Goal: Information Seeking & Learning: Check status

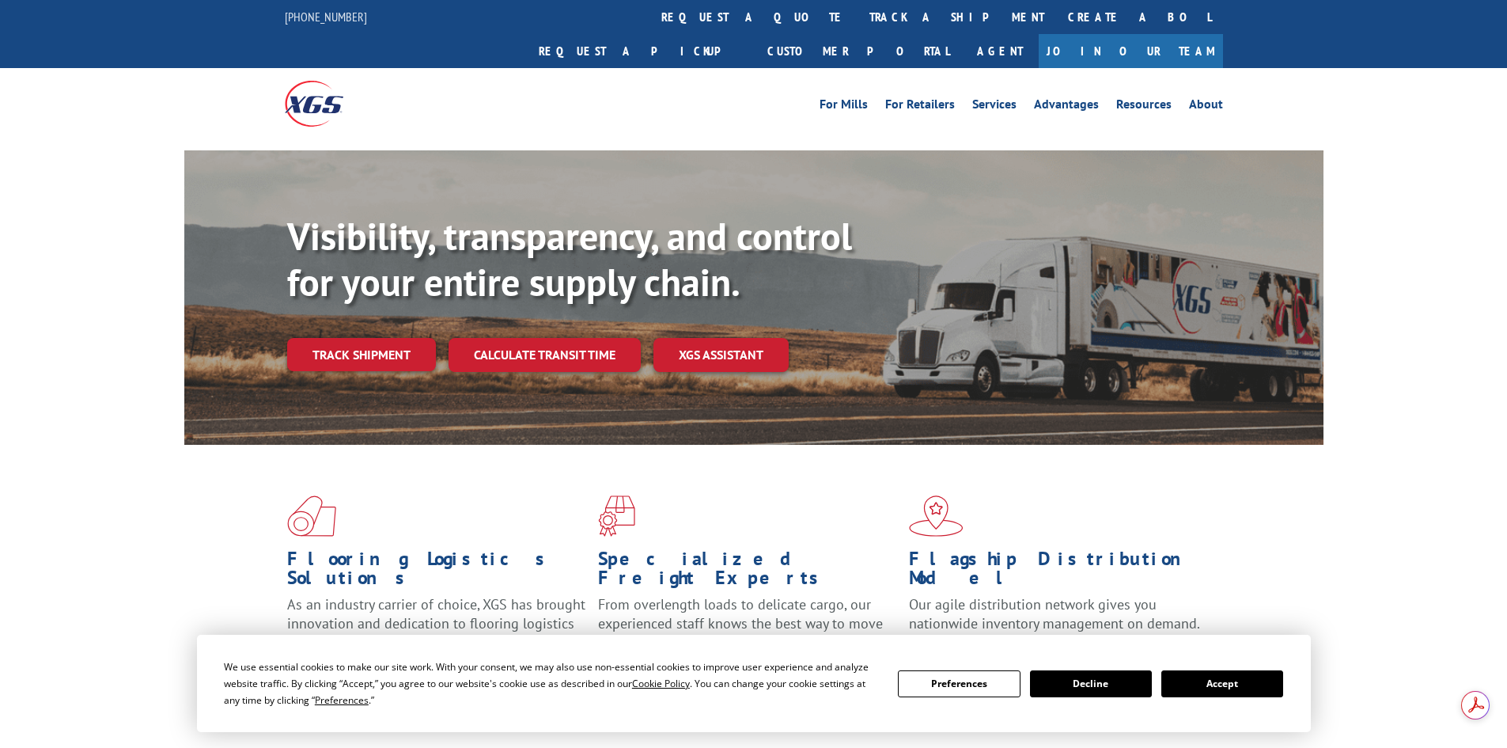
click at [717, 68] on div "For [PERSON_NAME] For Retailers Services Advantages Resources About For [PERSON…" at bounding box center [754, 103] width 938 height 70
click at [857, 21] on link "track a shipment" at bounding box center [956, 17] width 199 height 34
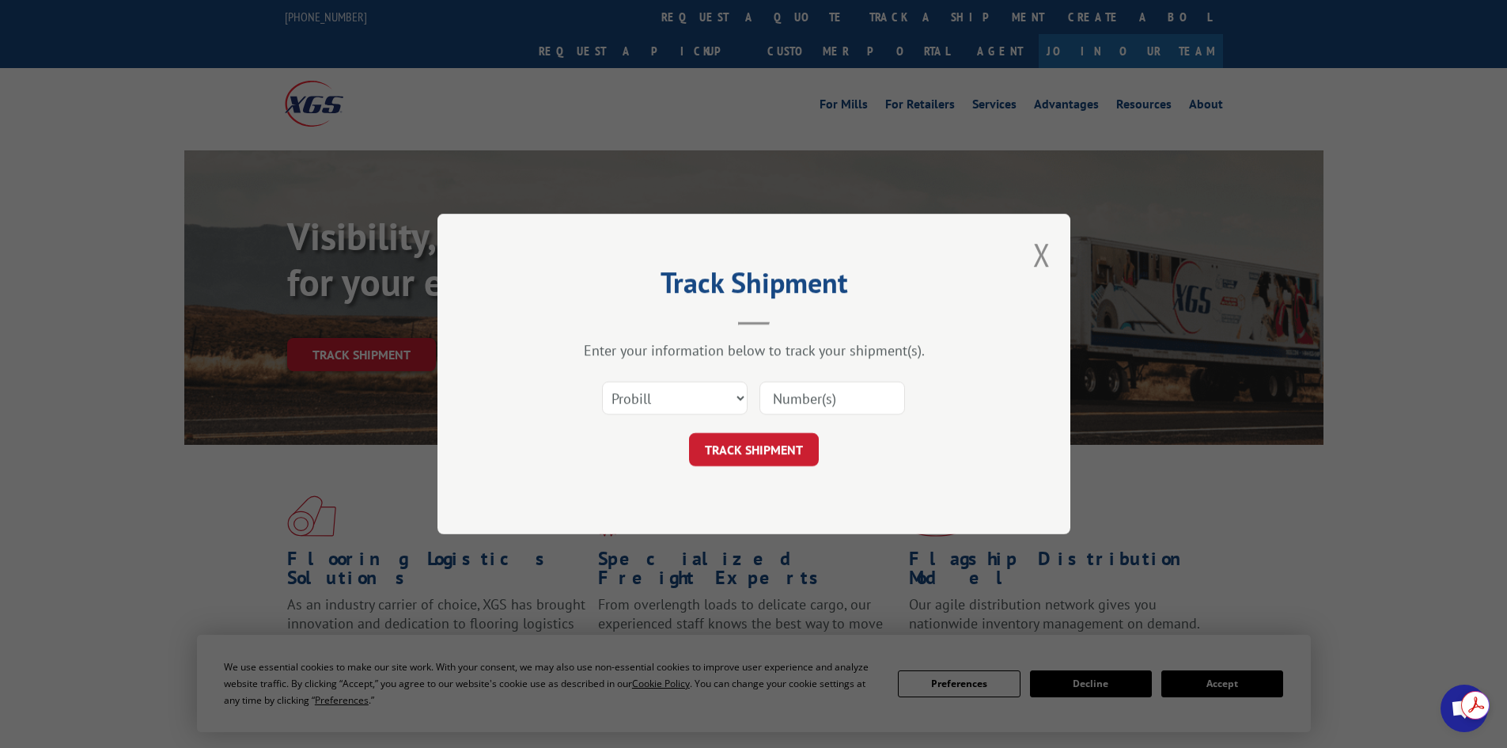
drag, startPoint x: 820, startPoint y: 388, endPoint x: 827, endPoint y: 404, distance: 18.1
click at [820, 390] on input at bounding box center [832, 397] width 146 height 33
paste input "17634530"
type input "17634530"
click at [750, 449] on button "TRACK SHIPMENT" at bounding box center [754, 449] width 130 height 33
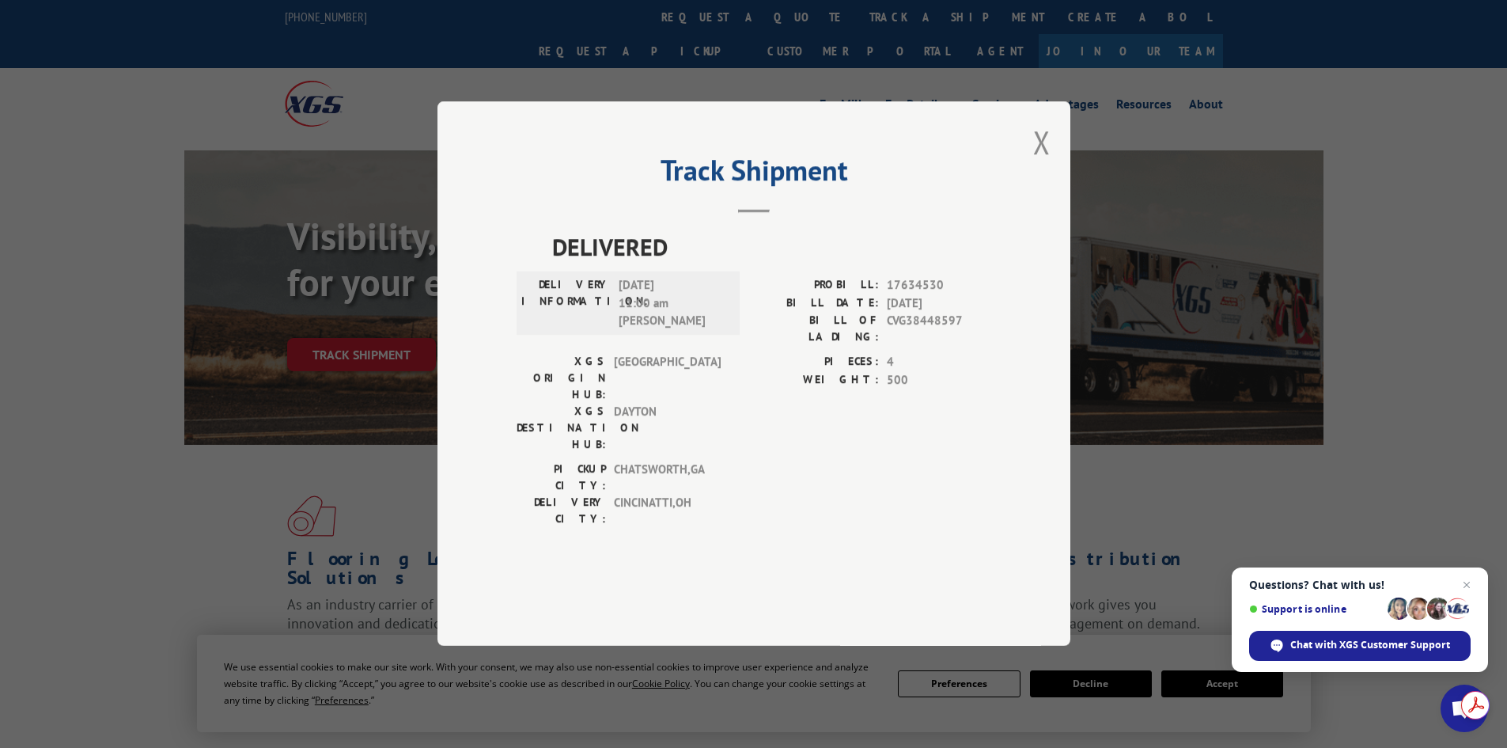
drag, startPoint x: 1043, startPoint y: 187, endPoint x: 892, endPoint y: 94, distance: 177.2
click at [1043, 163] on button "Close modal" at bounding box center [1041, 142] width 17 height 42
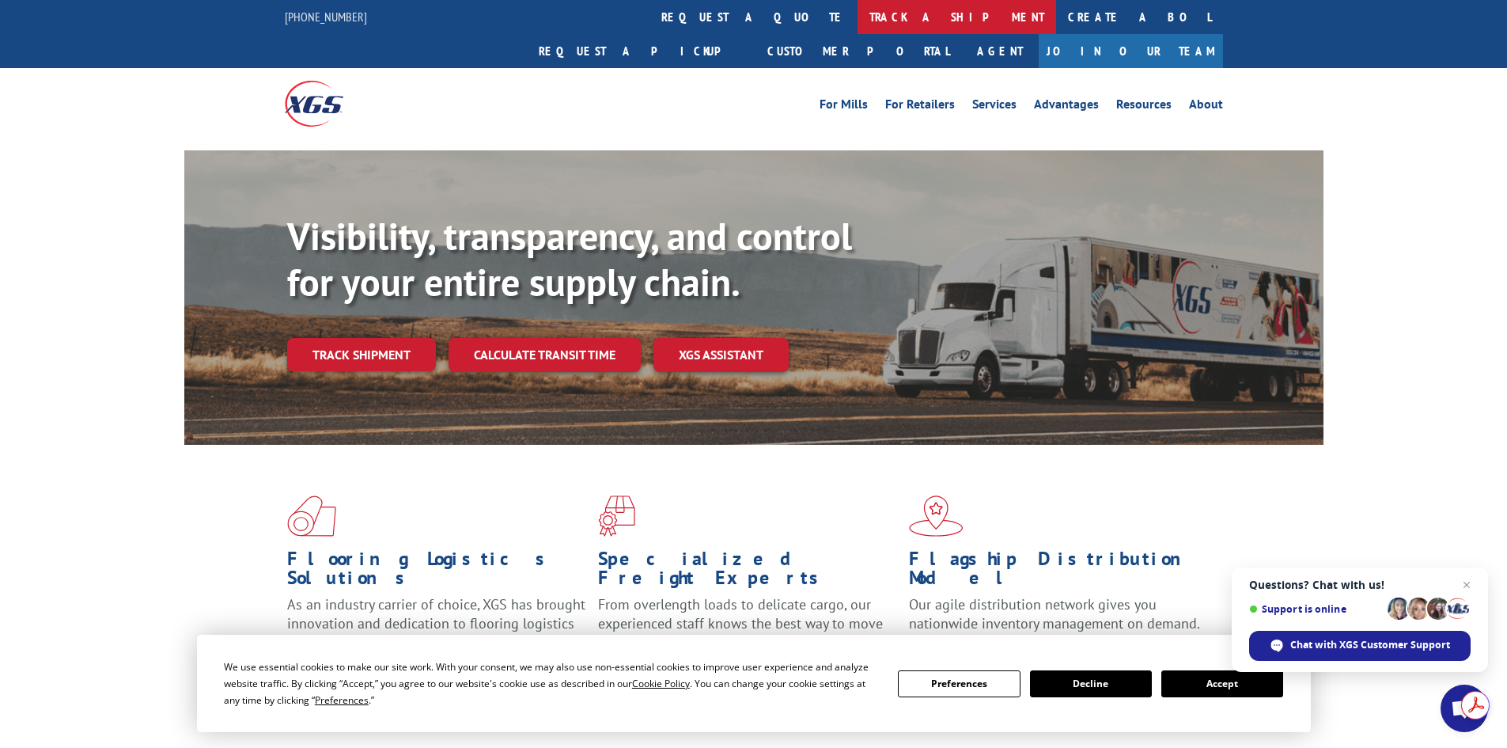
click at [857, 19] on link "track a shipment" at bounding box center [956, 17] width 199 height 34
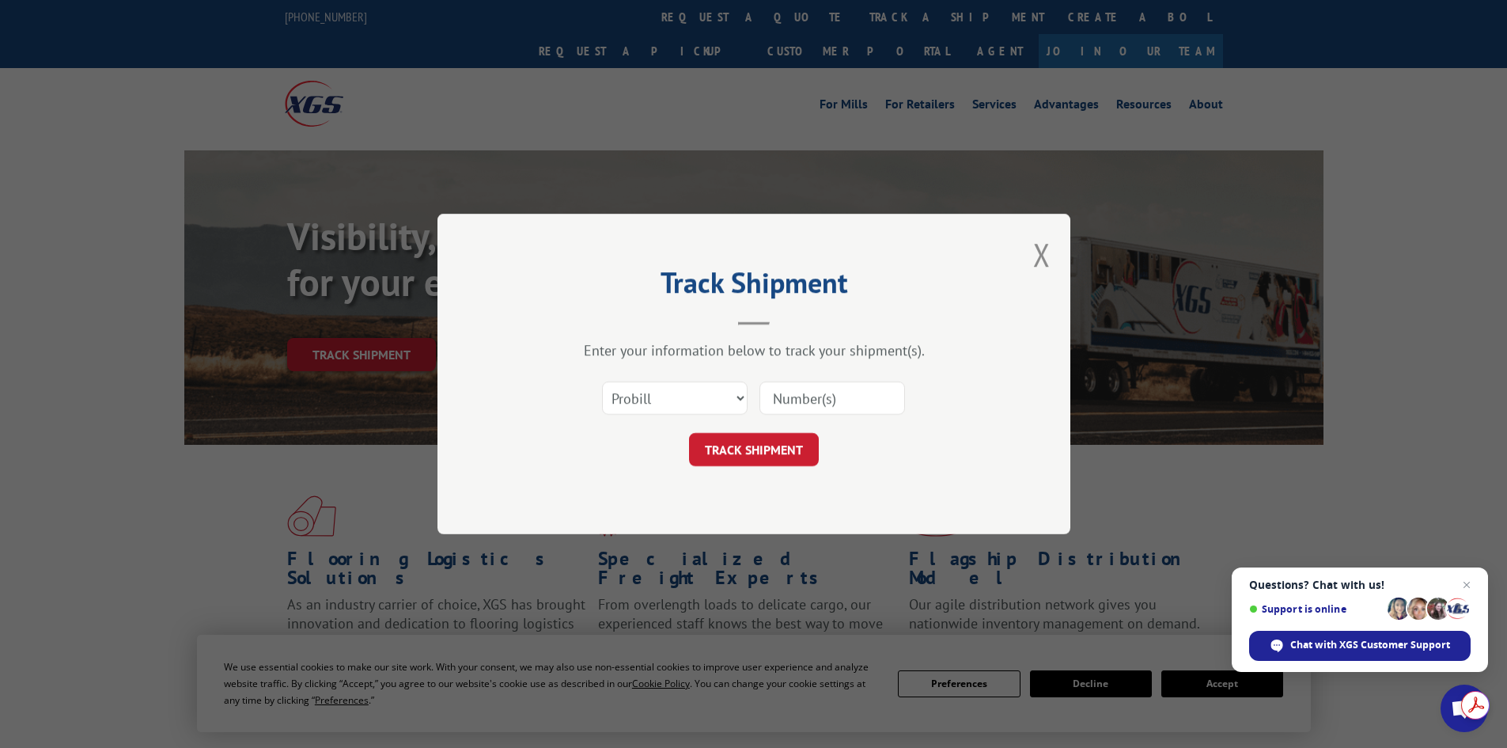
drag, startPoint x: 859, startPoint y: 377, endPoint x: 855, endPoint y: 390, distance: 14.0
click at [857, 380] on div "Select category... Probill BOL PO" at bounding box center [754, 398] width 475 height 52
drag, startPoint x: 839, startPoint y: 392, endPoint x: 805, endPoint y: 414, distance: 41.0
click at [839, 391] on input at bounding box center [832, 397] width 146 height 33
paste input "17634530"
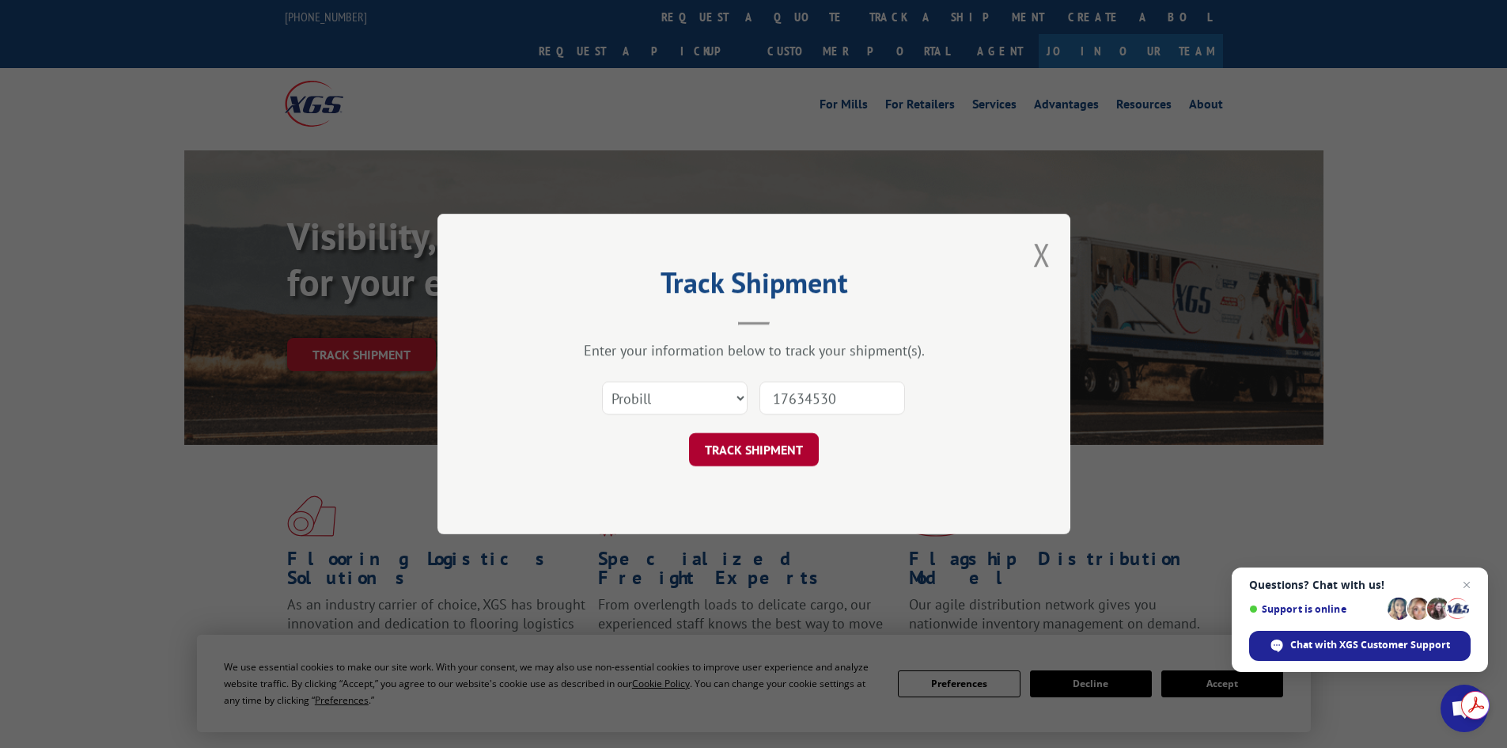
type input "17634530"
click at [772, 437] on button "TRACK SHIPMENT" at bounding box center [754, 449] width 130 height 33
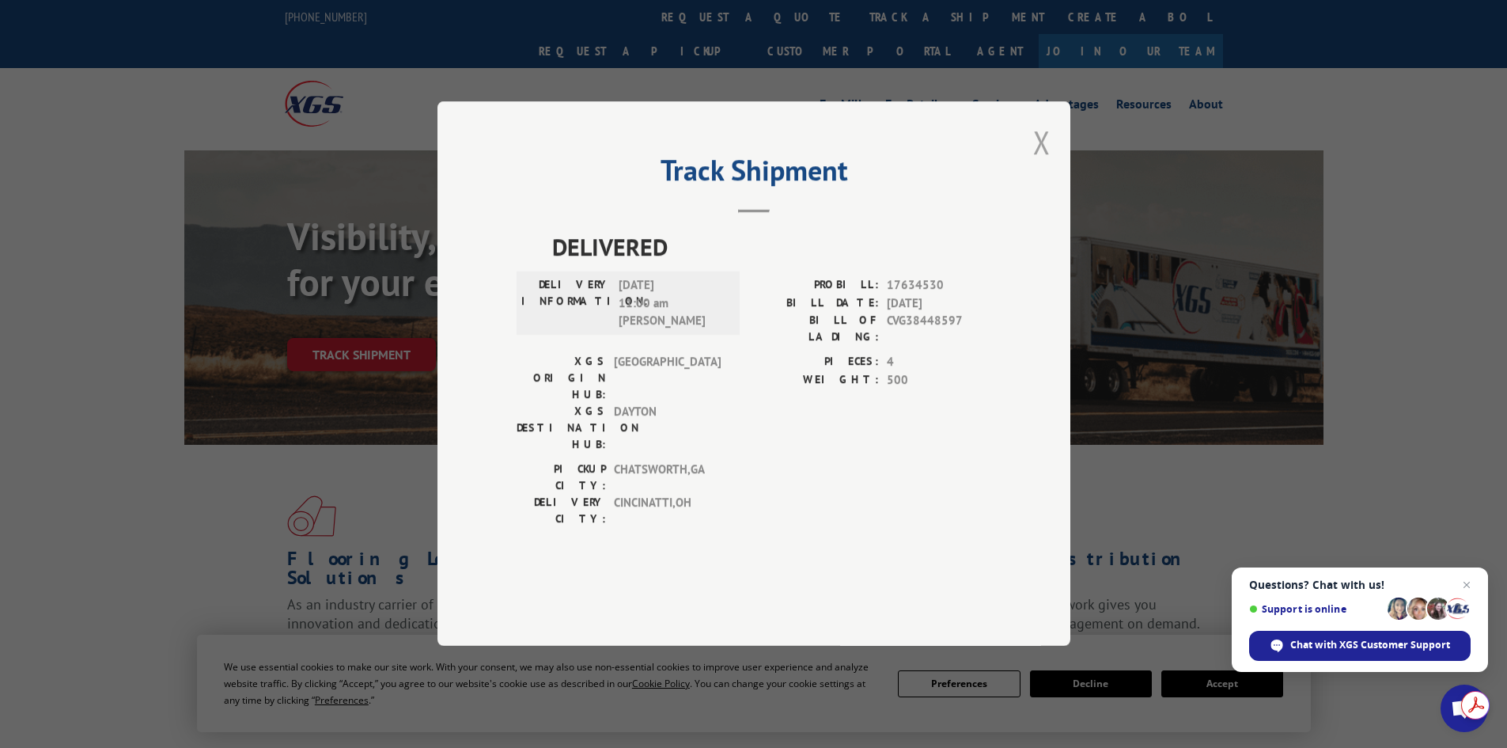
click at [1047, 163] on button "Close modal" at bounding box center [1041, 142] width 17 height 42
